Goal: Transaction & Acquisition: Purchase product/service

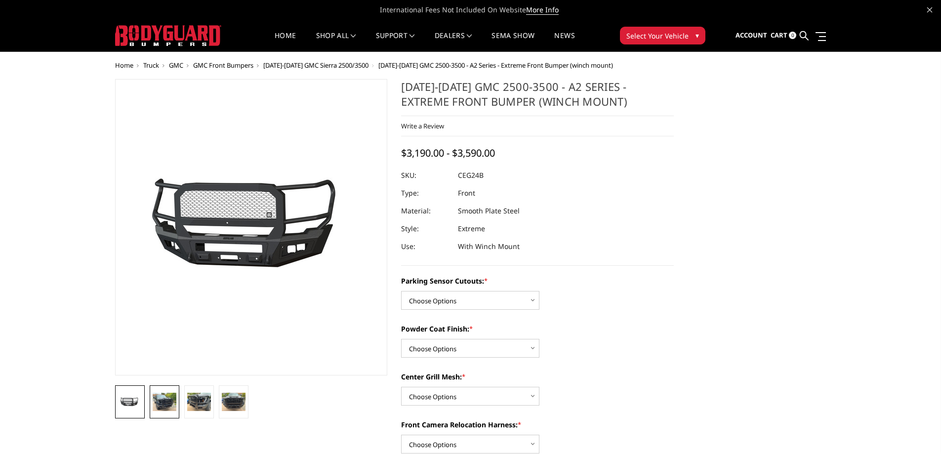
click at [164, 400] on img at bounding box center [165, 402] width 24 height 18
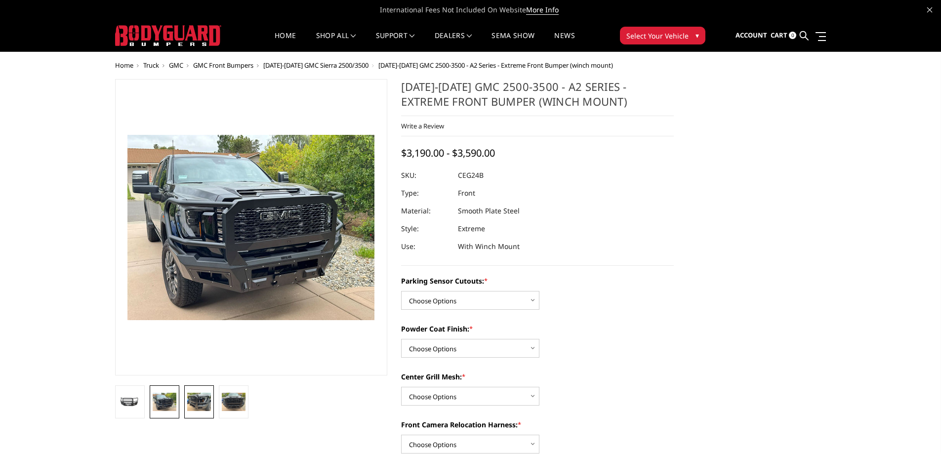
click at [198, 403] on img at bounding box center [199, 402] width 24 height 18
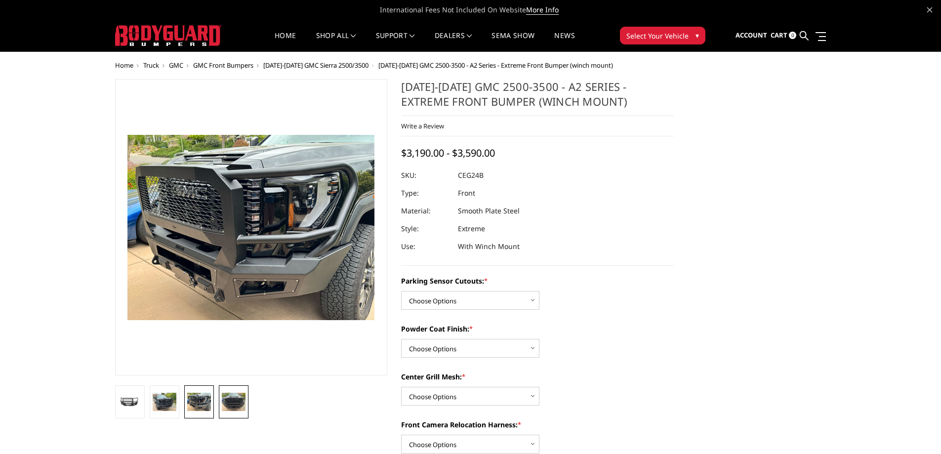
click at [232, 402] on img at bounding box center [234, 402] width 24 height 18
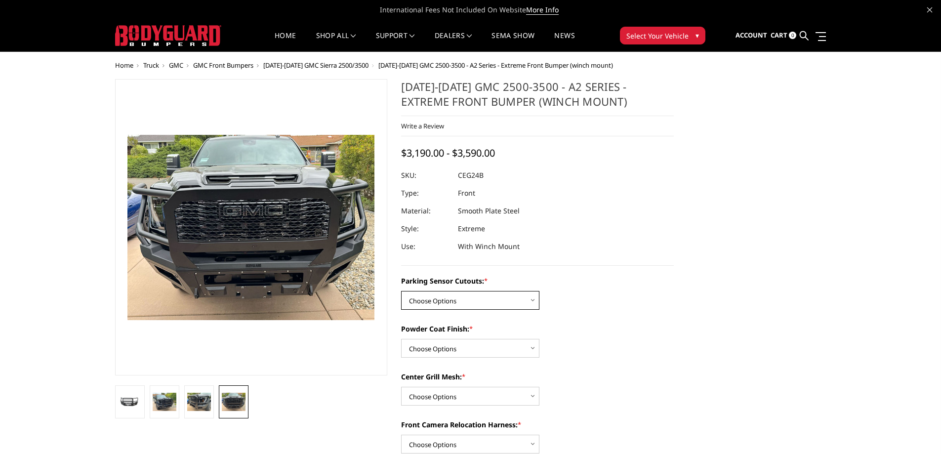
click at [464, 296] on select "Choose Options No - Without Parking Sensor Cutouts Yes - With Parking Sensor Cu…" at bounding box center [470, 300] width 138 height 19
select select "2143"
click at [401, 291] on select "Choose Options No - Without Parking Sensor Cutouts Yes - With Parking Sensor Cu…" at bounding box center [470, 300] width 138 height 19
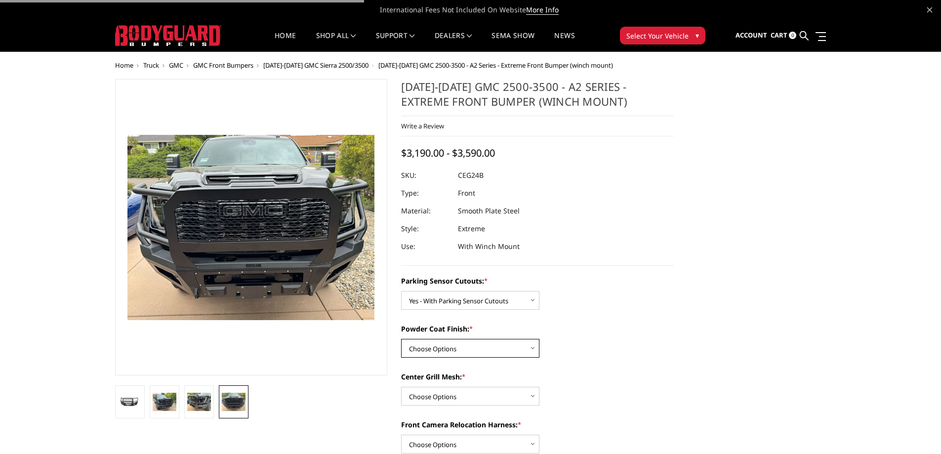
click at [464, 346] on select "Choose Options Bare Metal Textured Black Powder Coat" at bounding box center [470, 348] width 138 height 19
select select "2145"
click at [401, 339] on select "Choose Options Bare Metal Textured Black Powder Coat" at bounding box center [470, 348] width 138 height 19
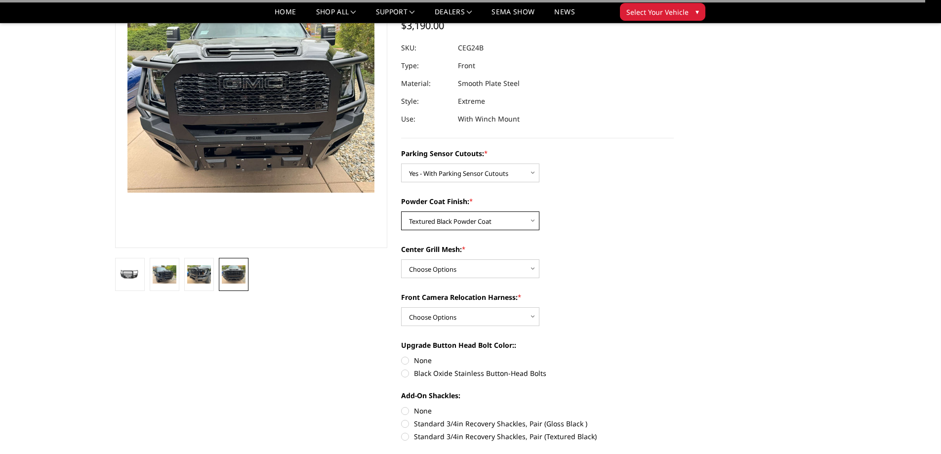
scroll to position [99, 0]
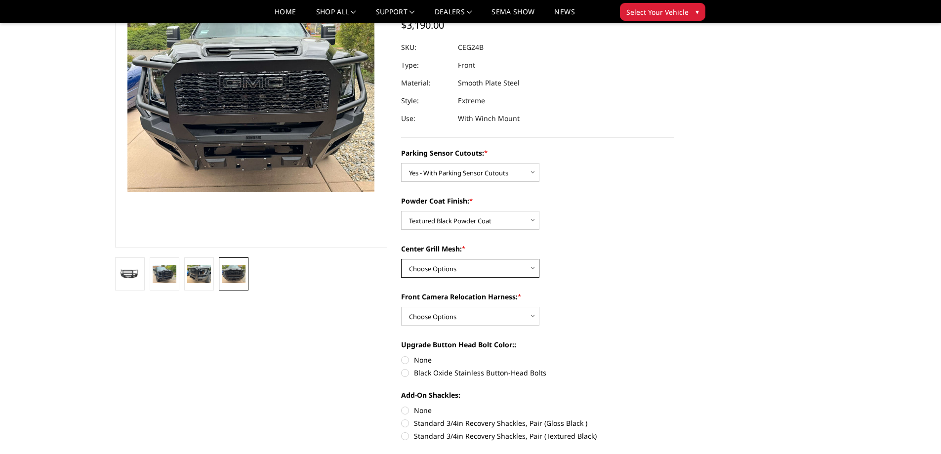
click at [448, 263] on select "Choose Options WITH Center Grill Mesh WITHOUT Center Grill Mesh" at bounding box center [470, 268] width 138 height 19
select select "2146"
click at [401, 259] on select "Choose Options WITH Center Grill Mesh WITHOUT Center Grill Mesh" at bounding box center [470, 268] width 138 height 19
click at [451, 316] on select "Choose Options WITH Front Camera Relocation Harness WITHOUT Front Camera Reloca…" at bounding box center [470, 316] width 138 height 19
select select "2148"
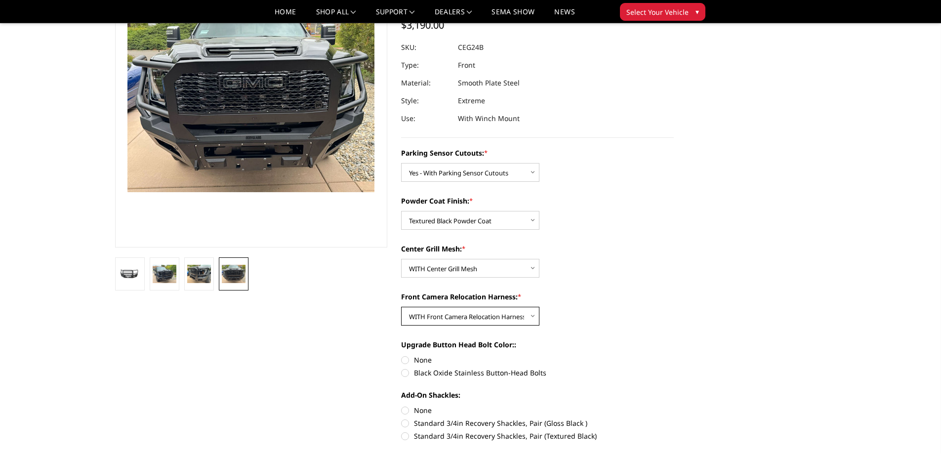
click at [401, 307] on select "Choose Options WITH Front Camera Relocation Harness WITHOUT Front Camera Reloca…" at bounding box center [470, 316] width 138 height 19
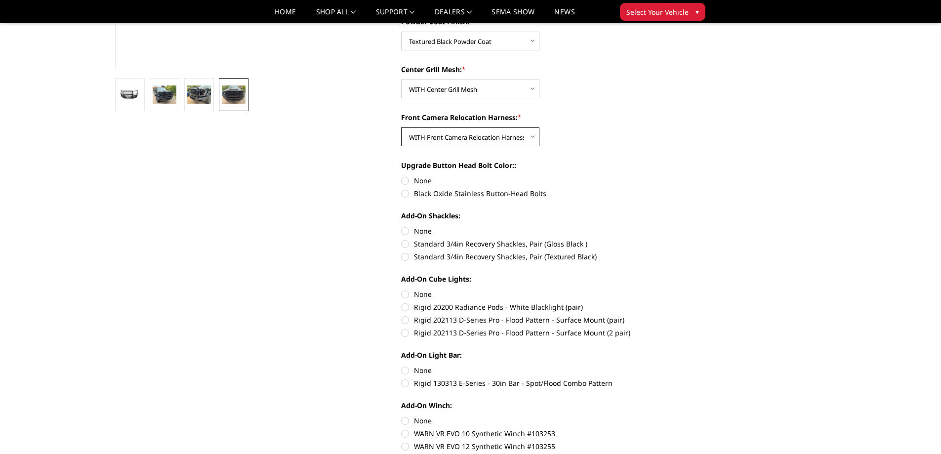
scroll to position [346, 0]
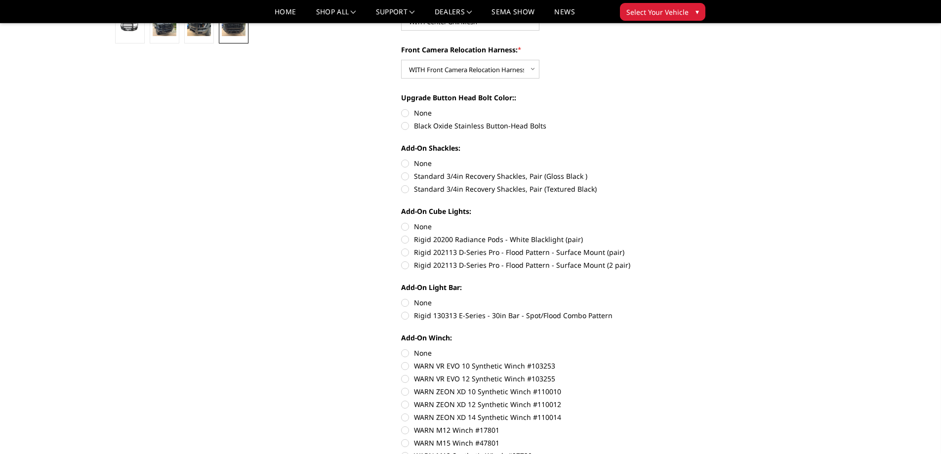
click at [406, 301] on label "None" at bounding box center [537, 303] width 273 height 10
click at [402, 298] on input "None" at bounding box center [401, 298] width 0 height 0
radio input "true"
click at [407, 228] on label "None" at bounding box center [537, 226] width 273 height 10
click at [402, 222] on input "None" at bounding box center [401, 221] width 0 height 0
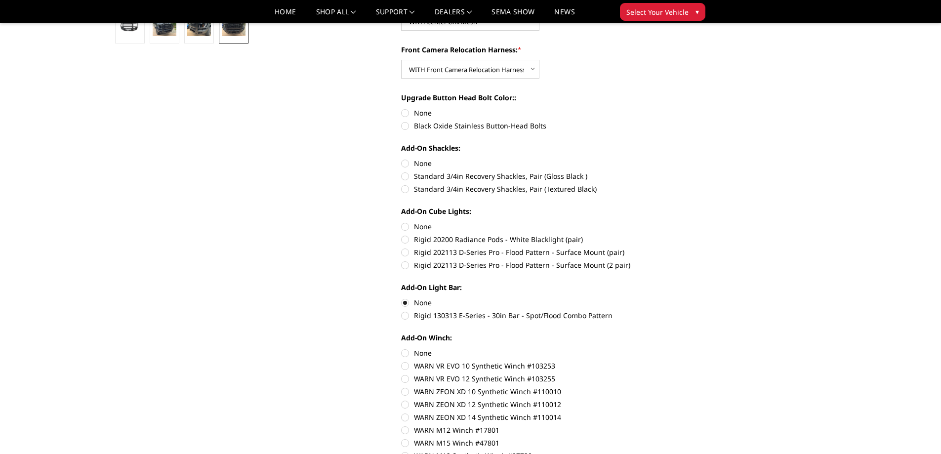
radio input "true"
click at [406, 162] on label "None" at bounding box center [537, 163] width 273 height 10
click at [402, 159] on input "None" at bounding box center [401, 158] width 0 height 0
radio input "true"
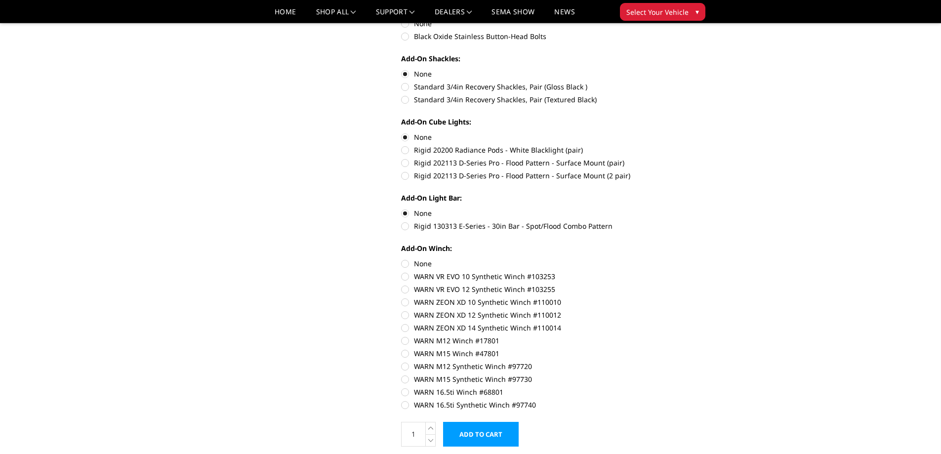
scroll to position [494, 0]
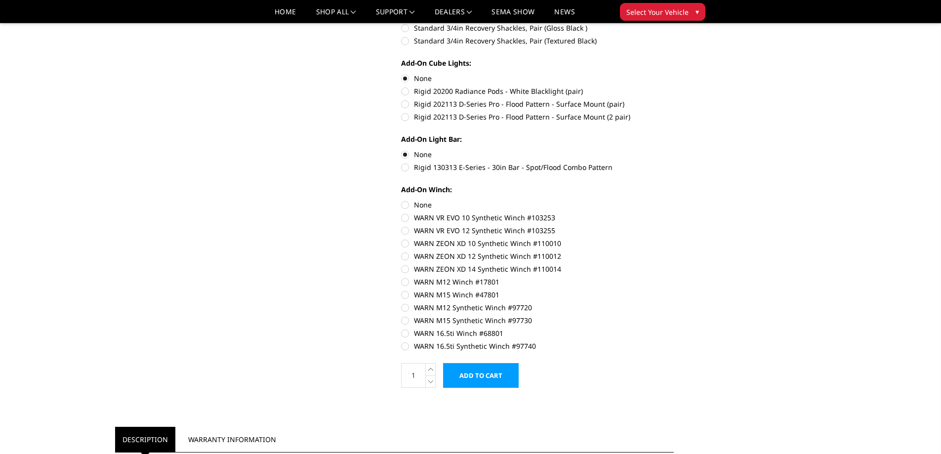
click at [405, 204] on label "None" at bounding box center [537, 205] width 273 height 10
click at [402, 200] on input "None" at bounding box center [401, 200] width 0 height 0
radio input "true"
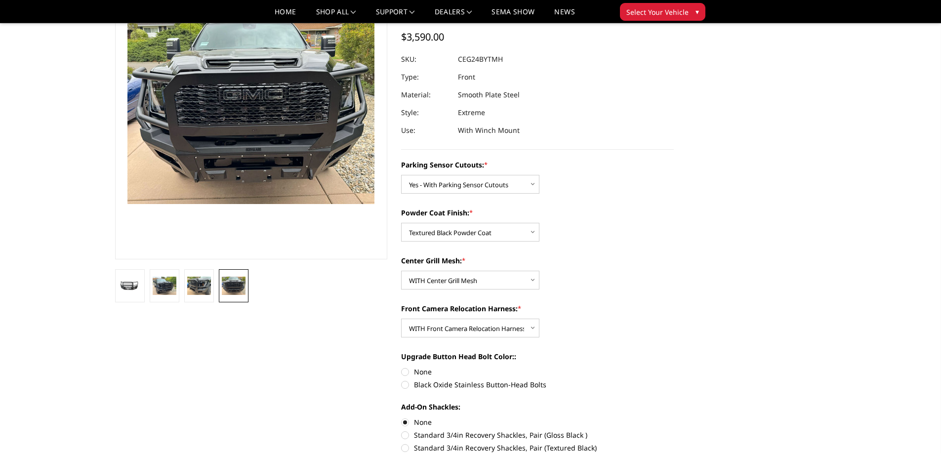
scroll to position [0, 0]
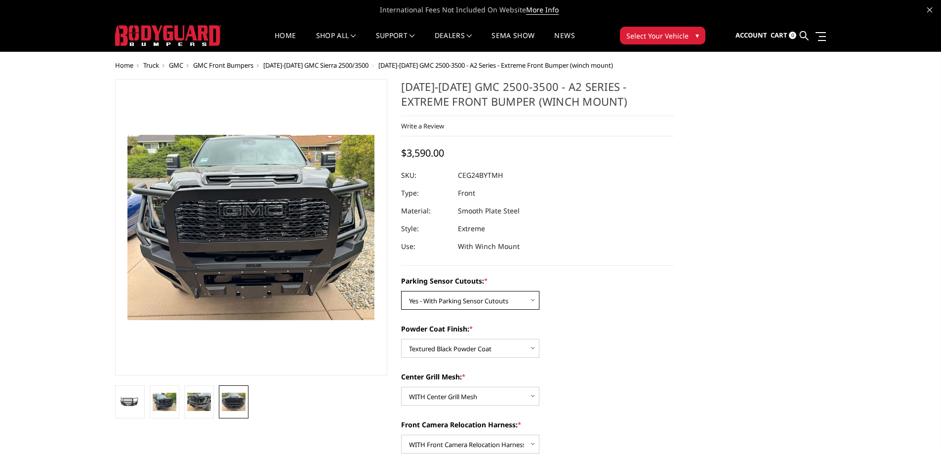
click at [477, 301] on select "Choose Options No - Without Parking Sensor Cutouts Yes - With Parking Sensor Cu…" at bounding box center [470, 300] width 138 height 19
click at [401, 291] on select "Choose Options No - Without Parking Sensor Cutouts Yes - With Parking Sensor Cu…" at bounding box center [470, 300] width 138 height 19
click at [451, 303] on select "Choose Options No - Without Parking Sensor Cutouts Yes - With Parking Sensor Cu…" at bounding box center [470, 300] width 138 height 19
select select "2143"
click at [401, 291] on select "Choose Options No - Without Parking Sensor Cutouts Yes - With Parking Sensor Cu…" at bounding box center [470, 300] width 138 height 19
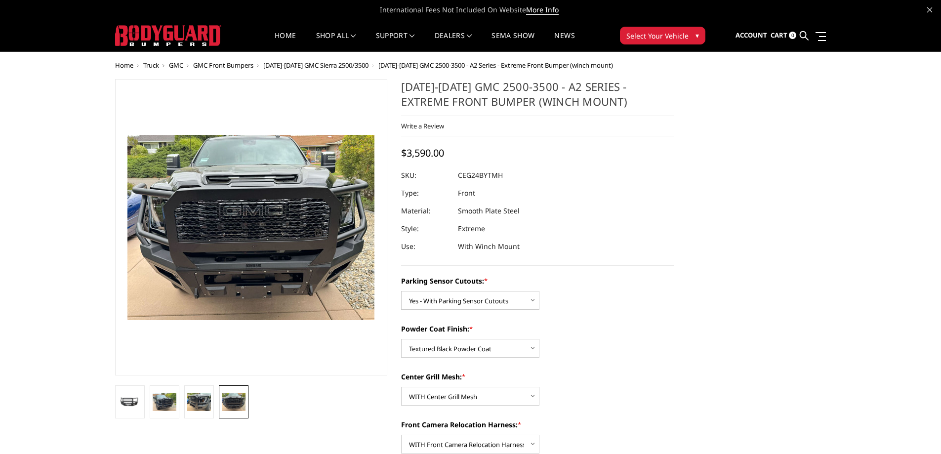
click at [646, 303] on div "Parking Sensor Cutouts: * Choose Options No - Without Parking Sensor Cutouts Ye…" at bounding box center [537, 293] width 273 height 34
click at [443, 351] on select "Choose Options Bare Metal Textured Black Powder Coat" at bounding box center [470, 348] width 138 height 19
select select "2144"
click at [401, 339] on select "Choose Options Bare Metal Textured Black Powder Coat" at bounding box center [470, 348] width 138 height 19
